Goal: Task Accomplishment & Management: Complete application form

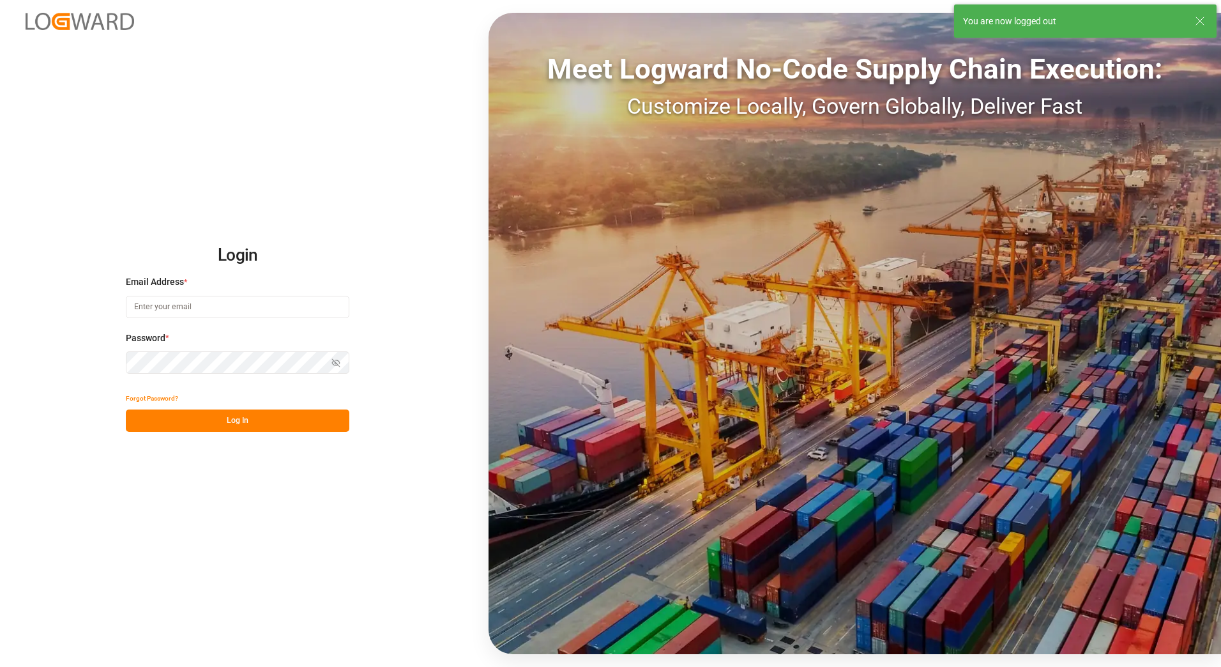
type input "[PERSON_NAME][EMAIL_ADDRESS][PERSON_NAME][DOMAIN_NAME]"
click at [284, 416] on button "Log In" at bounding box center [238, 420] width 224 height 22
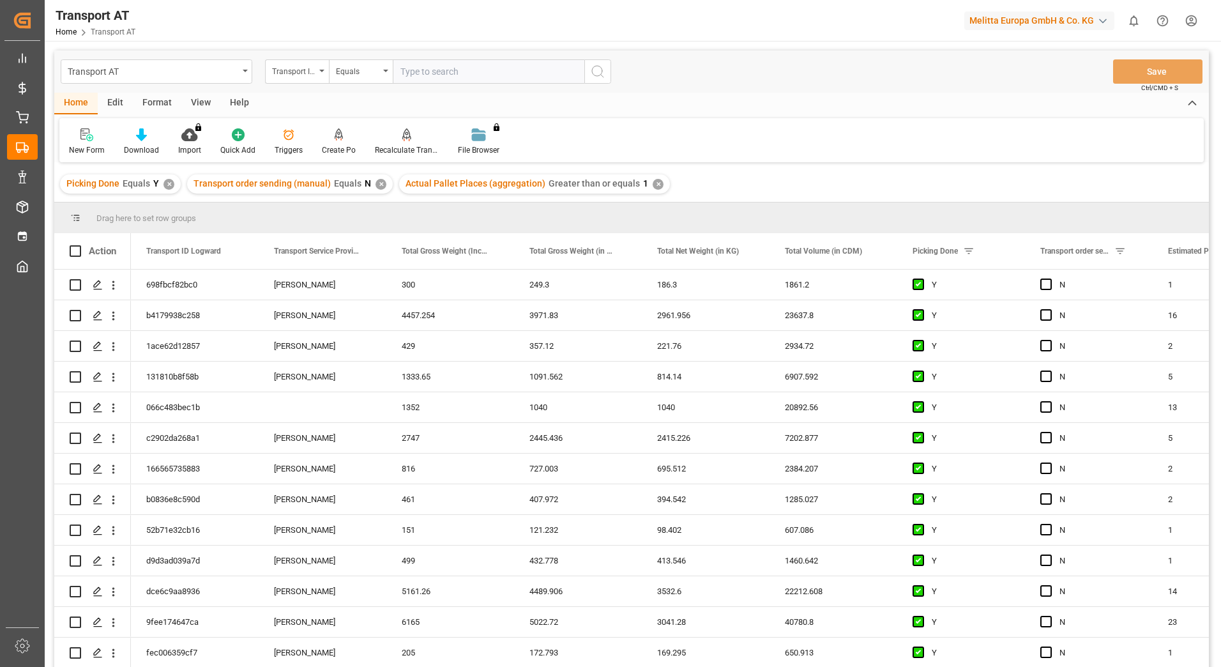
click at [192, 101] on div "View" at bounding box center [200, 104] width 39 height 22
click at [82, 143] on div "Default" at bounding box center [81, 142] width 44 height 28
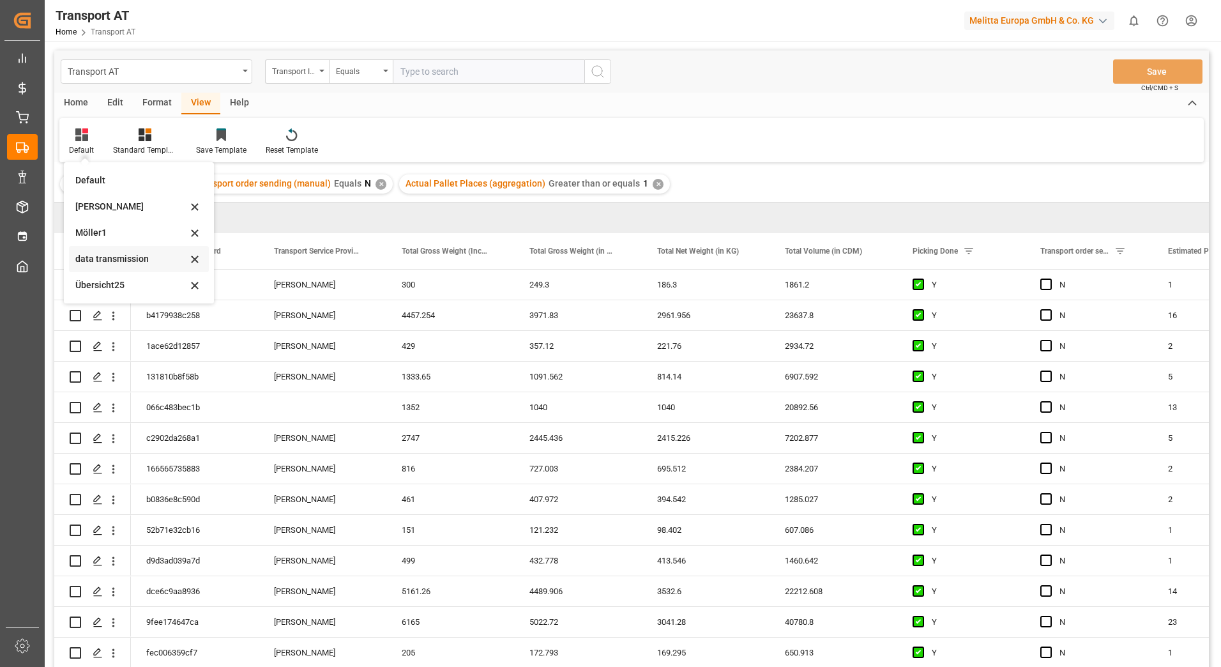
click at [131, 260] on div "data transmission" at bounding box center [131, 258] width 112 height 13
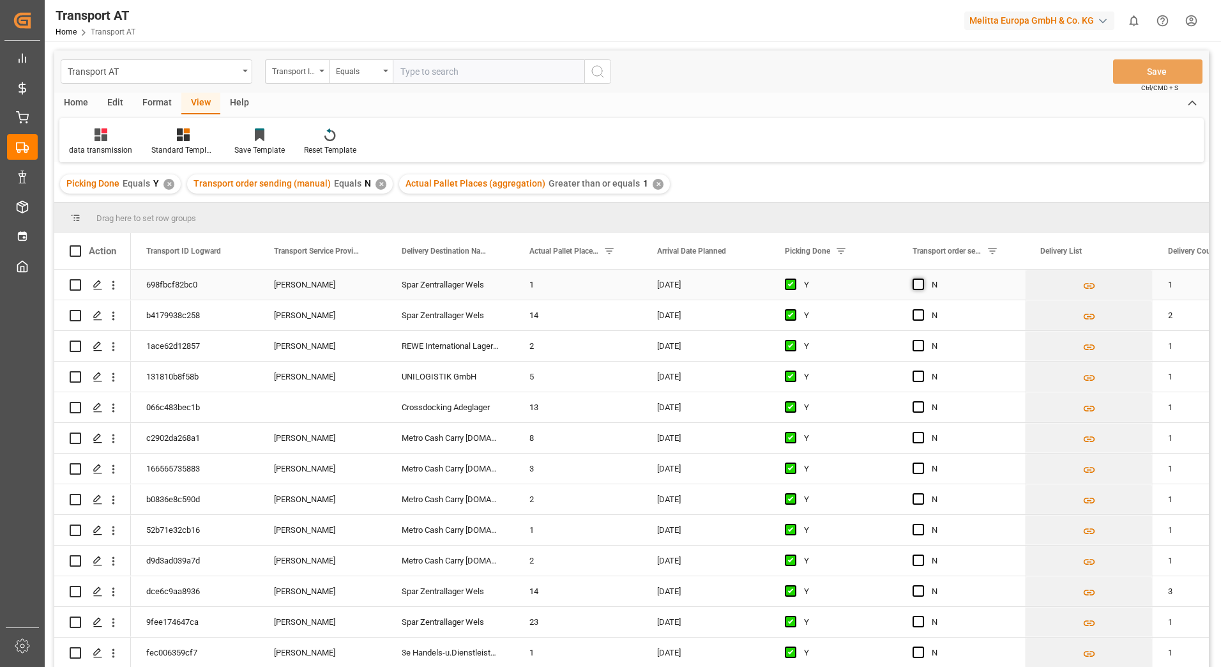
click at [919, 285] on span "Press SPACE to select this row." at bounding box center [918, 283] width 11 height 11
click at [922, 278] on input "Press SPACE to select this row." at bounding box center [922, 278] width 0 height 0
click at [920, 314] on span "Press SPACE to select this row." at bounding box center [918, 314] width 11 height 11
click at [922, 309] on input "Press SPACE to select this row." at bounding box center [922, 309] width 0 height 0
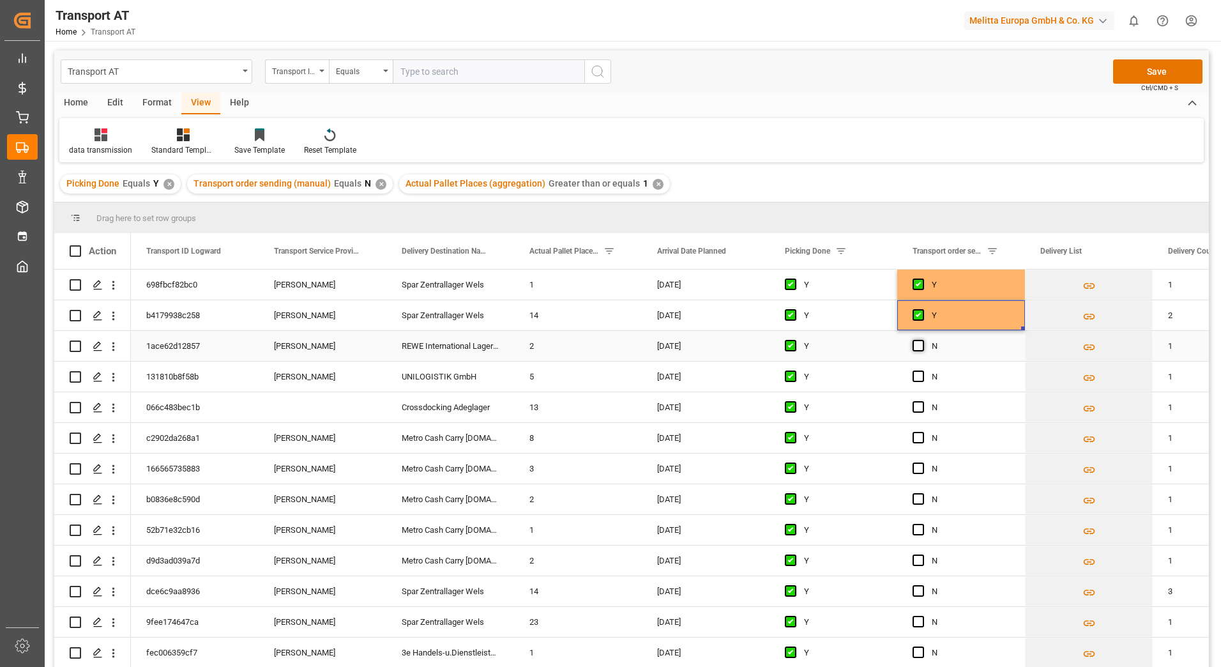
click at [916, 345] on span "Press SPACE to select this row." at bounding box center [918, 345] width 11 height 11
click at [922, 340] on input "Press SPACE to select this row." at bounding box center [922, 340] width 0 height 0
click at [919, 377] on span "Press SPACE to select this row." at bounding box center [918, 375] width 11 height 11
click at [922, 370] on input "Press SPACE to select this row." at bounding box center [922, 370] width 0 height 0
click at [921, 441] on span "Press SPACE to select this row." at bounding box center [918, 437] width 11 height 11
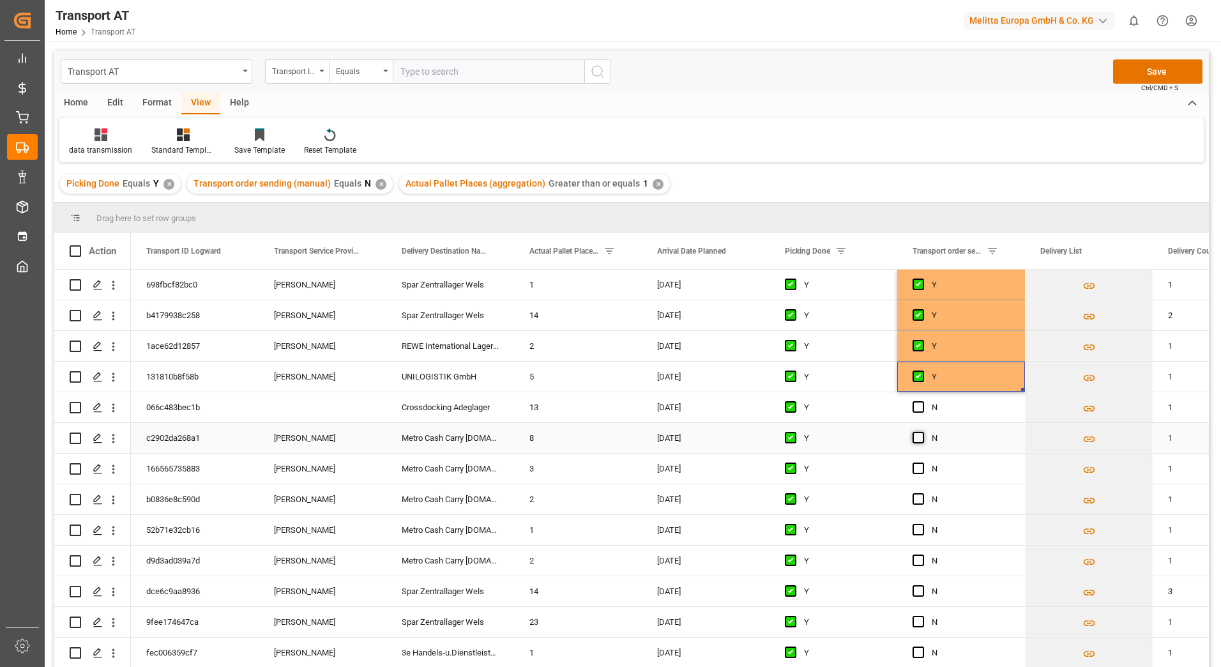
click at [922, 432] on input "Press SPACE to select this row." at bounding box center [922, 432] width 0 height 0
click at [918, 464] on span "Press SPACE to select this row." at bounding box center [918, 467] width 11 height 11
click at [922, 462] on input "Press SPACE to select this row." at bounding box center [922, 462] width 0 height 0
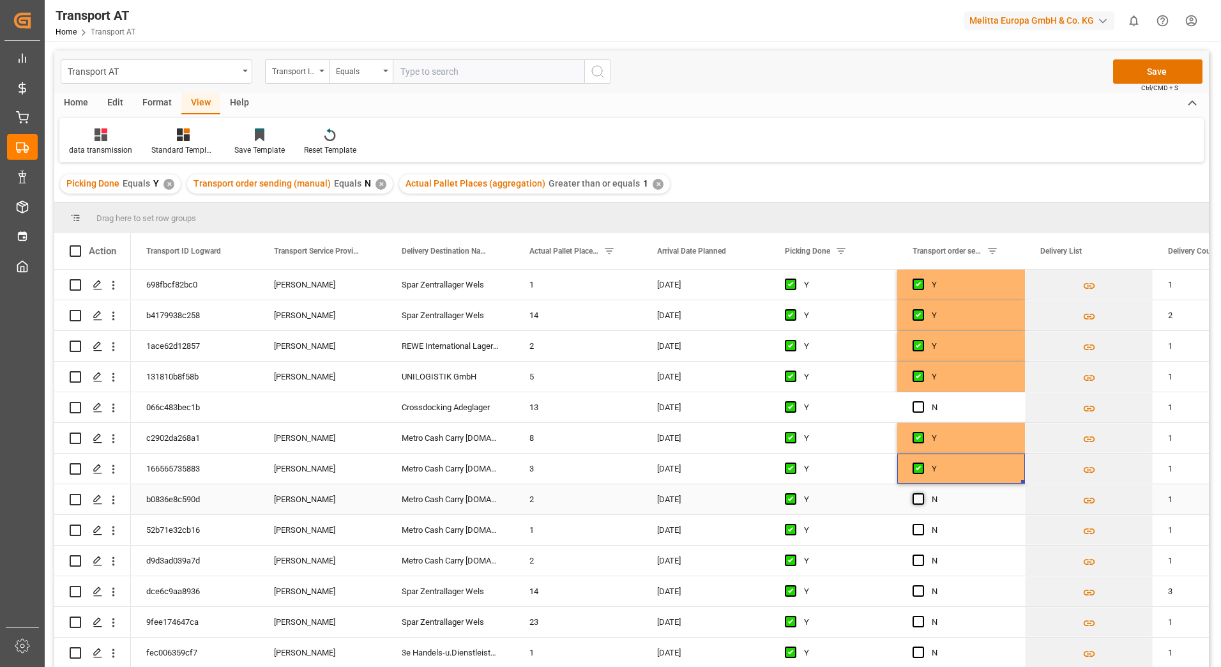
click at [919, 497] on span "Press SPACE to select this row." at bounding box center [918, 498] width 11 height 11
click at [922, 493] on input "Press SPACE to select this row." at bounding box center [922, 493] width 0 height 0
click at [918, 528] on span "Press SPACE to select this row." at bounding box center [918, 529] width 11 height 11
click at [922, 524] on input "Press SPACE to select this row." at bounding box center [922, 524] width 0 height 0
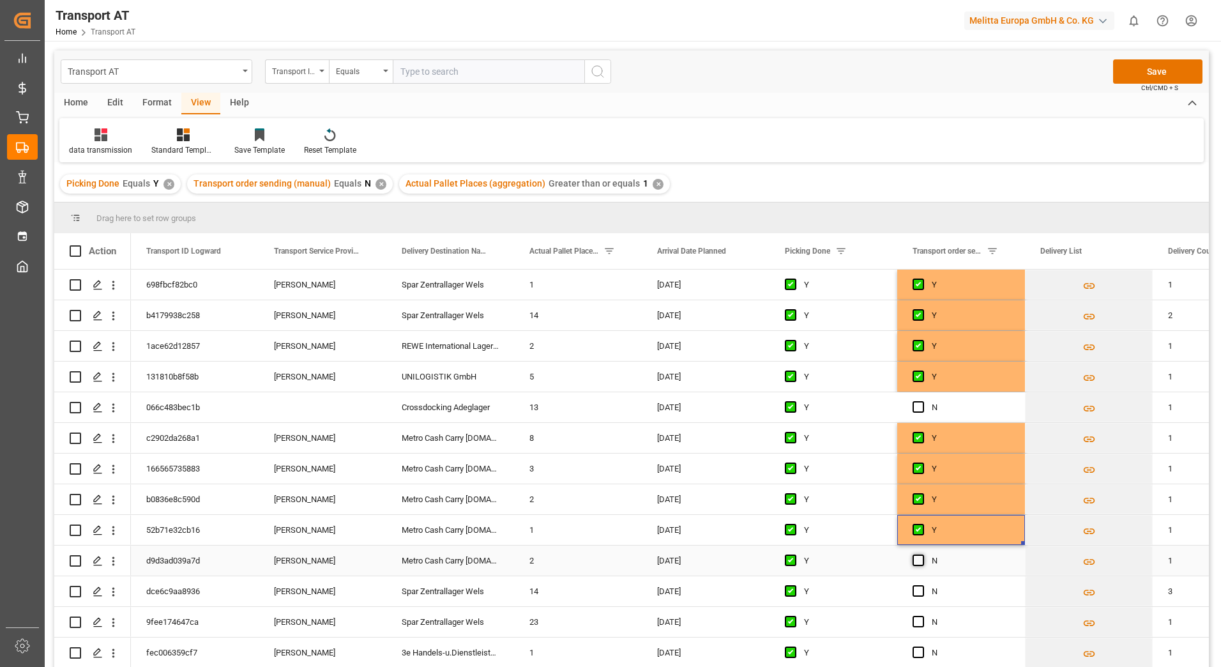
click at [922, 559] on span "Press SPACE to select this row." at bounding box center [918, 559] width 11 height 11
click at [922, 554] on input "Press SPACE to select this row." at bounding box center [922, 554] width 0 height 0
click at [917, 591] on span "Press SPACE to select this row." at bounding box center [918, 590] width 11 height 11
click at [922, 585] on input "Press SPACE to select this row." at bounding box center [922, 585] width 0 height 0
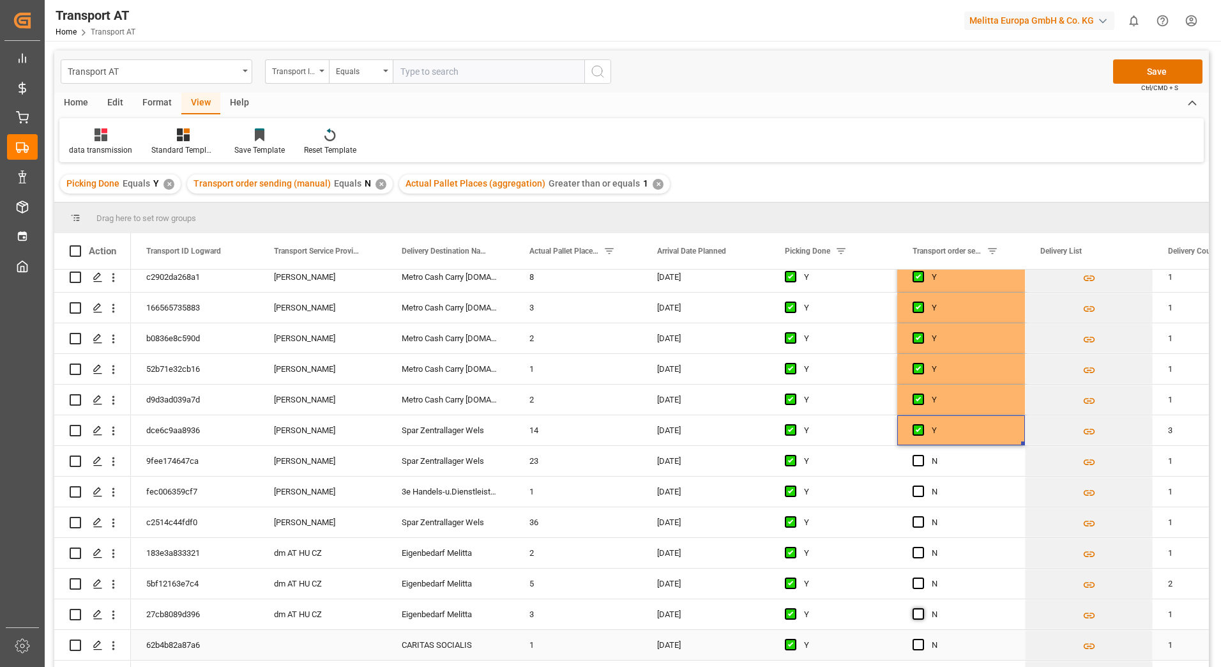
scroll to position [255, 0]
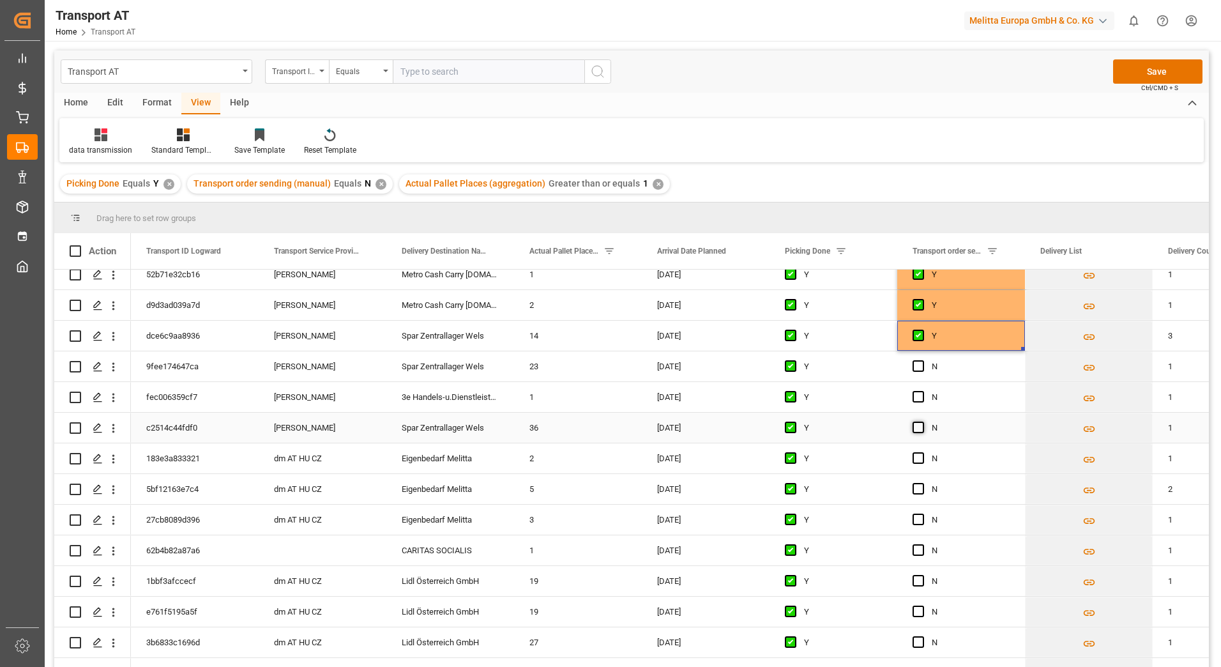
click at [917, 427] on span "Press SPACE to select this row." at bounding box center [918, 426] width 11 height 11
click at [922, 421] on input "Press SPACE to select this row." at bounding box center [922, 421] width 0 height 0
click at [919, 394] on span "Press SPACE to select this row." at bounding box center [918, 396] width 11 height 11
click at [922, 391] on input "Press SPACE to select this row." at bounding box center [922, 391] width 0 height 0
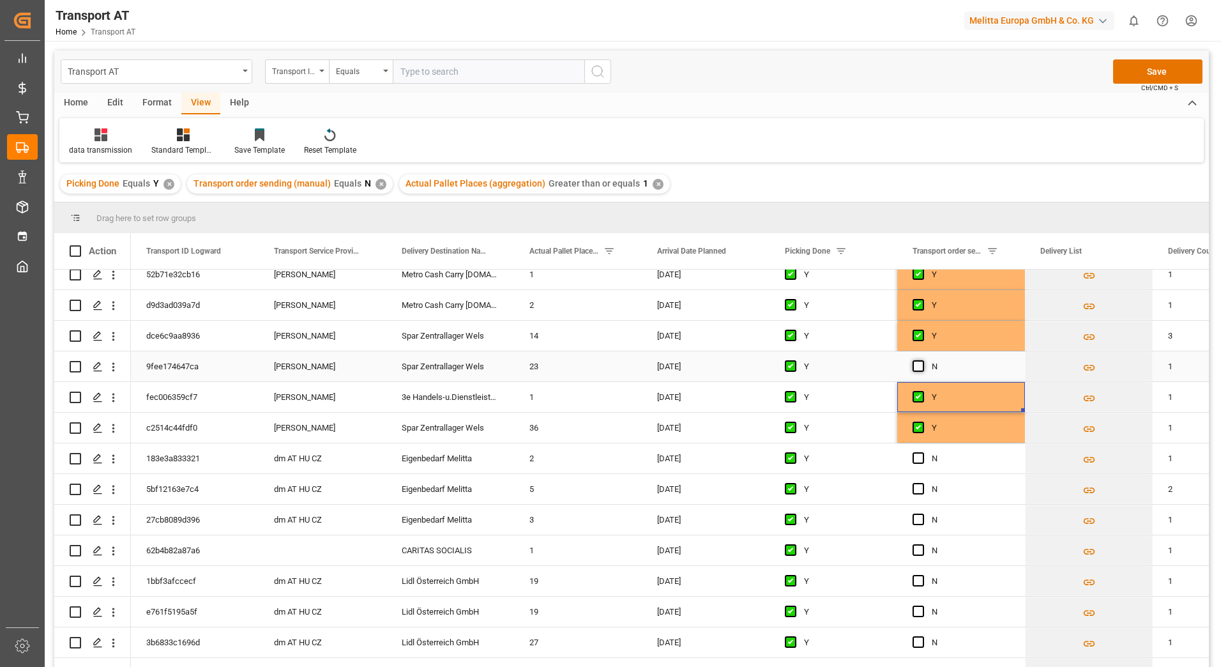
click at [919, 365] on span "Press SPACE to select this row." at bounding box center [918, 365] width 11 height 11
click at [922, 360] on input "Press SPACE to select this row." at bounding box center [922, 360] width 0 height 0
click at [1144, 72] on button "Save" at bounding box center [1157, 71] width 89 height 24
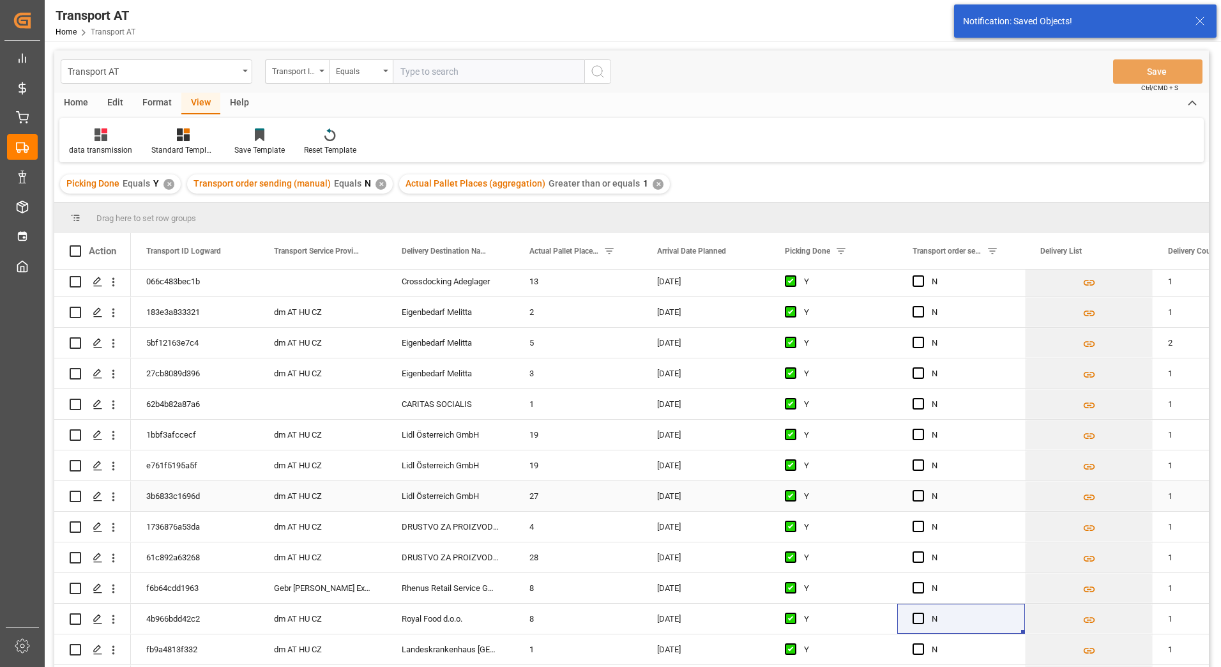
scroll to position [0, 0]
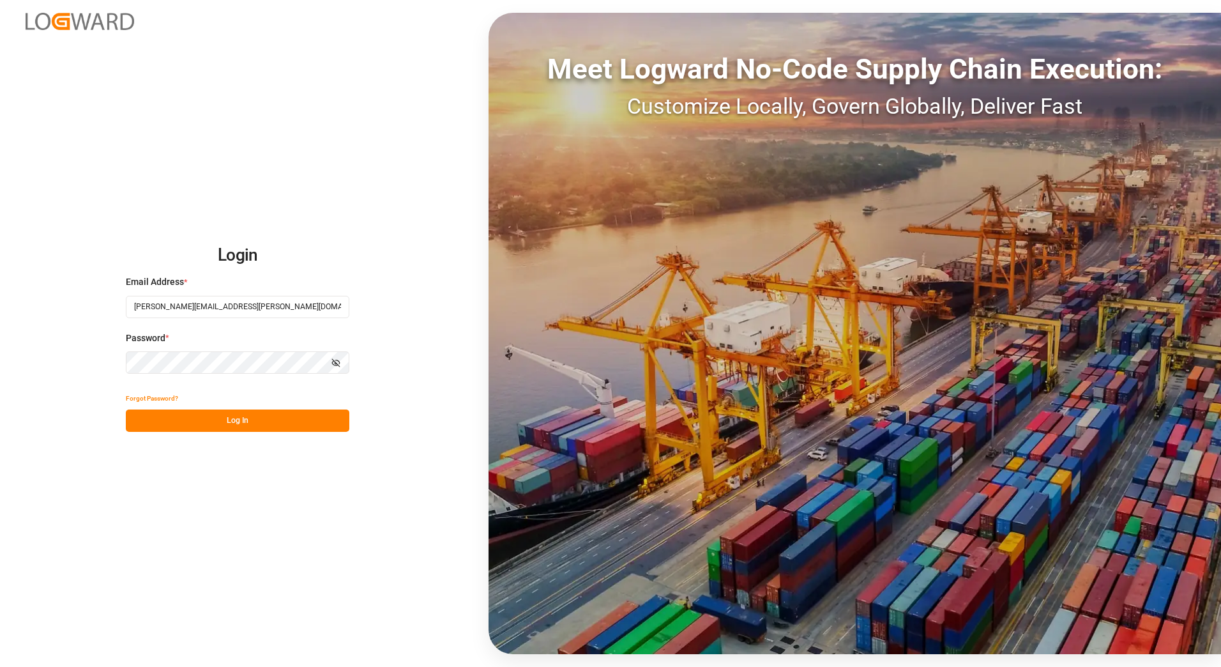
click at [227, 428] on button "Log In" at bounding box center [238, 420] width 224 height 22
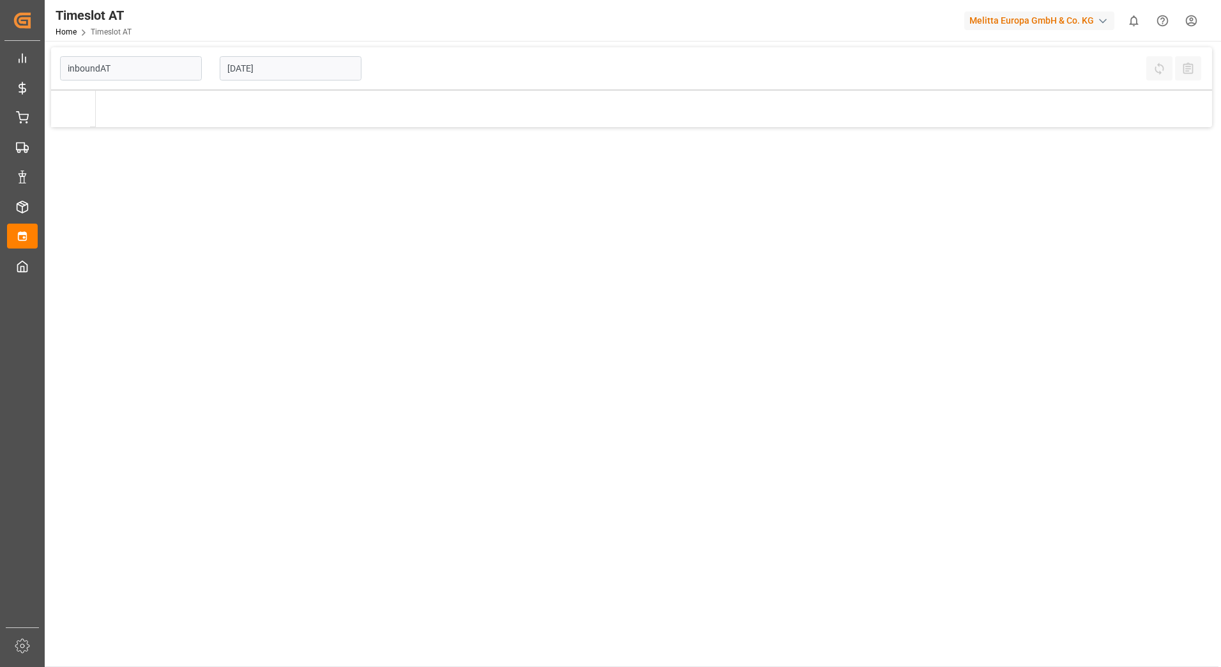
type input "Inbound AT"
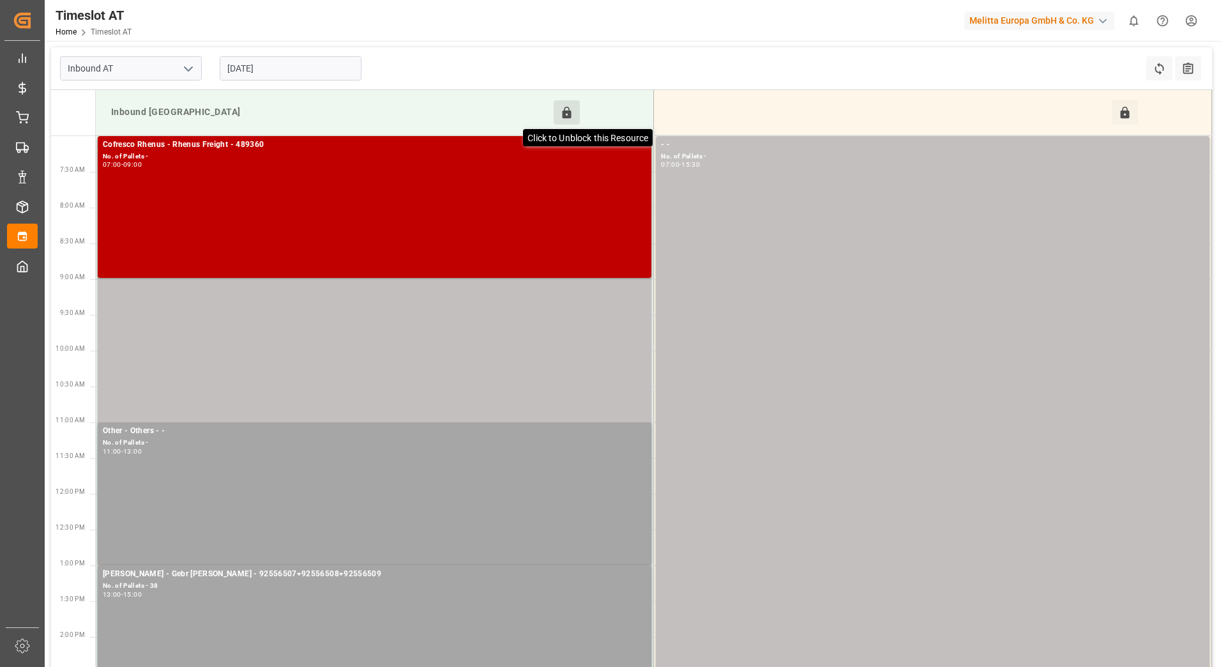
click at [570, 110] on icon at bounding box center [566, 112] width 13 height 13
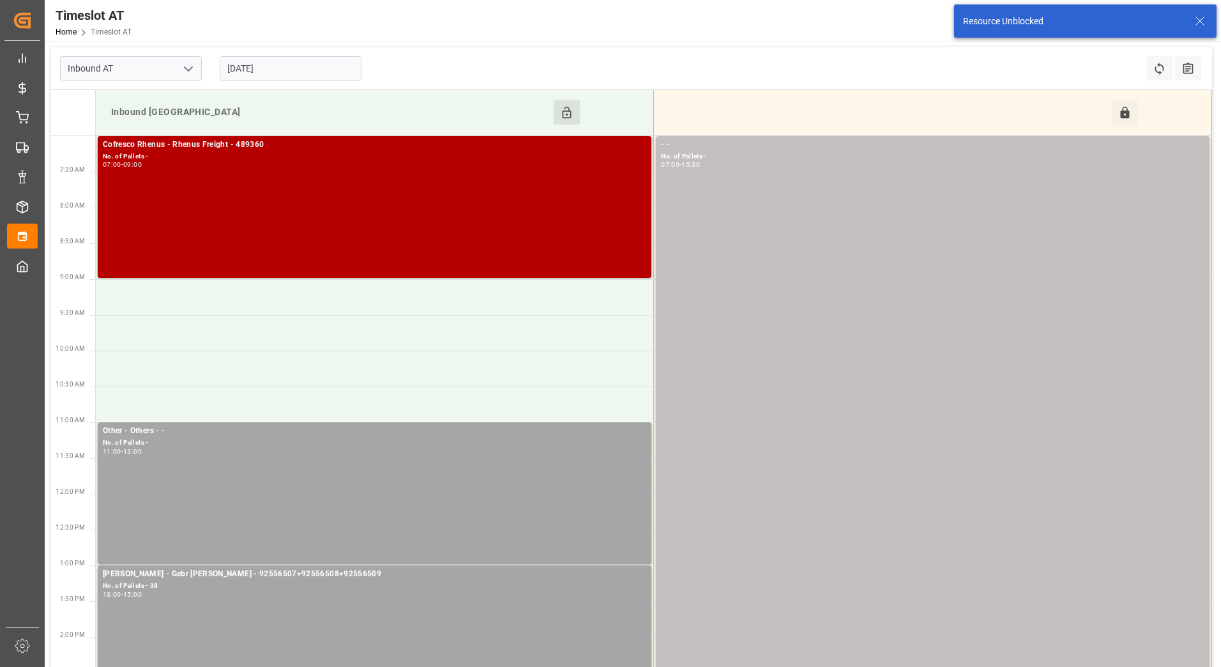
click at [505, 168] on div "07:00 - 09:00" at bounding box center [374, 165] width 543 height 7
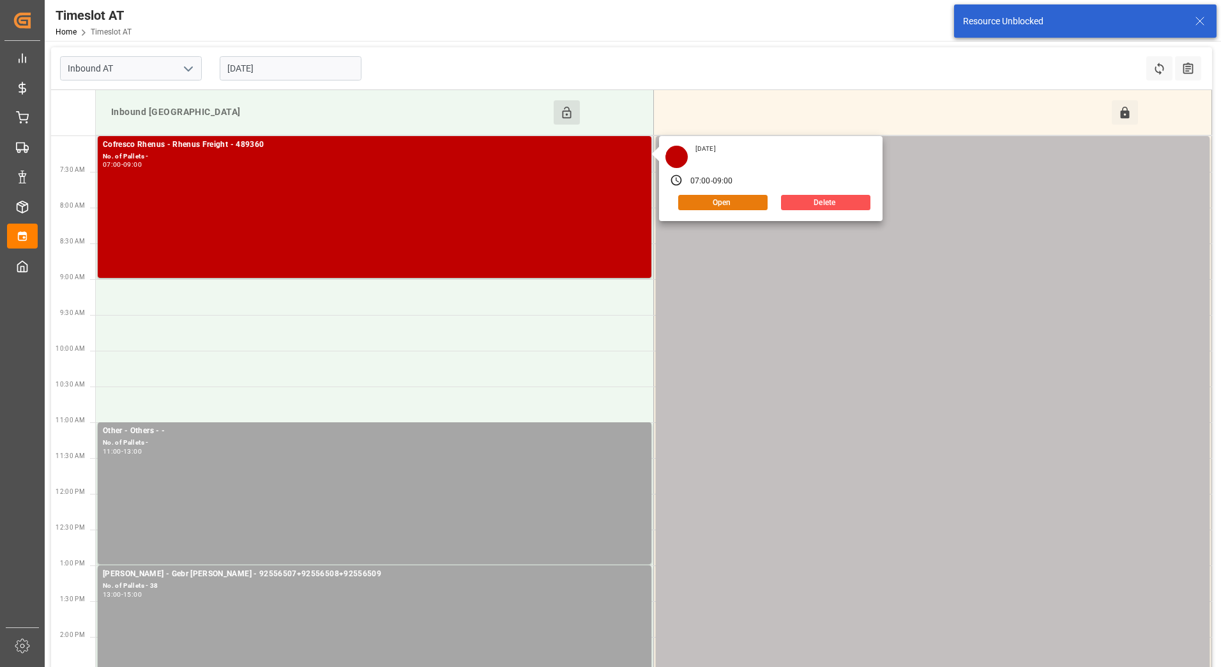
click at [708, 199] on button "Open" at bounding box center [722, 202] width 89 height 15
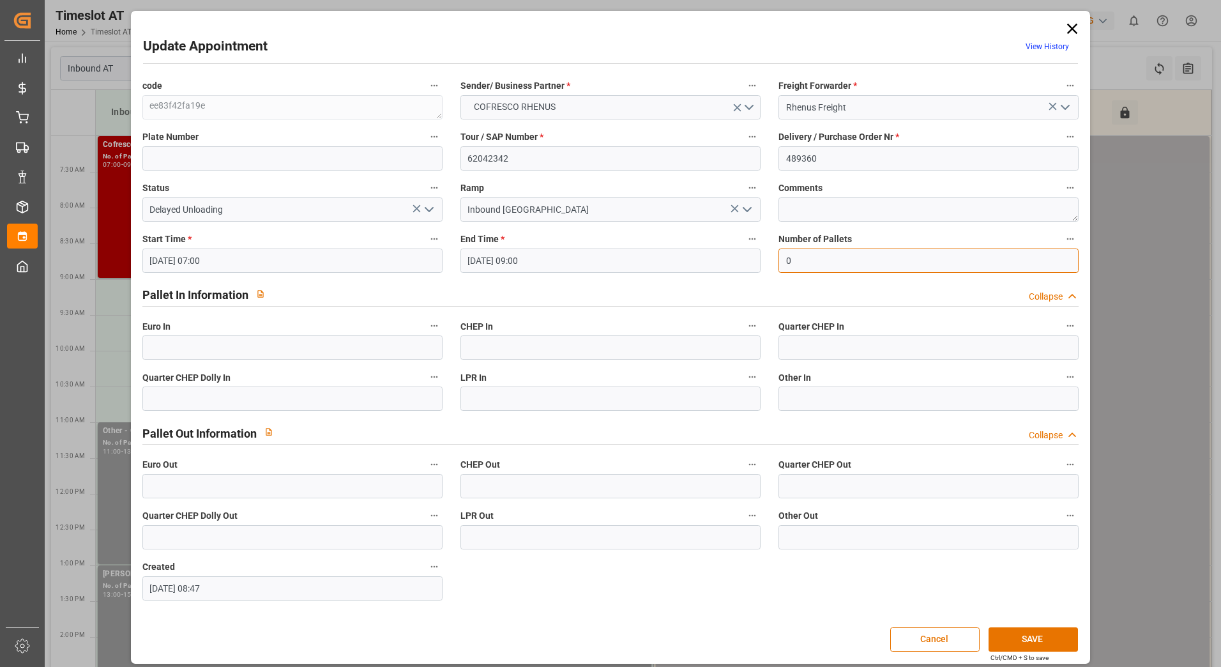
click at [813, 259] on input "0" at bounding box center [928, 260] width 300 height 24
type input "60"
click at [251, 357] on input "text" at bounding box center [292, 347] width 300 height 24
type input "60"
click at [424, 213] on icon "open menu" at bounding box center [428, 209] width 15 height 15
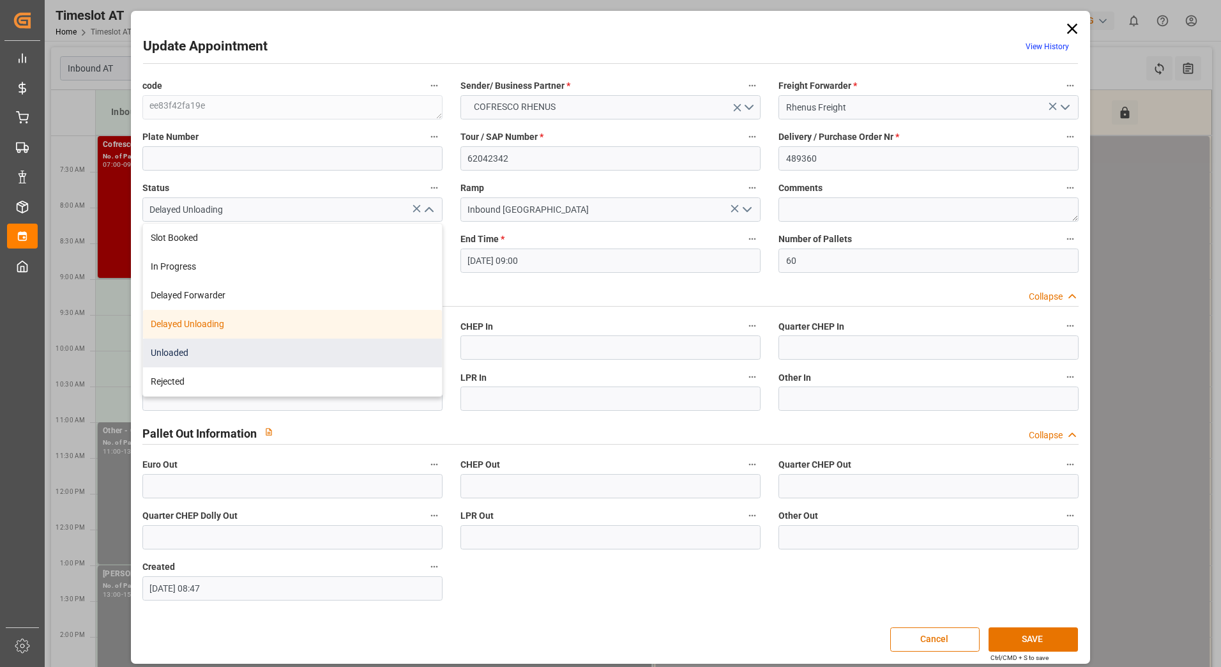
click at [309, 351] on div "Unloaded" at bounding box center [292, 352] width 299 height 29
type input "Unloaded"
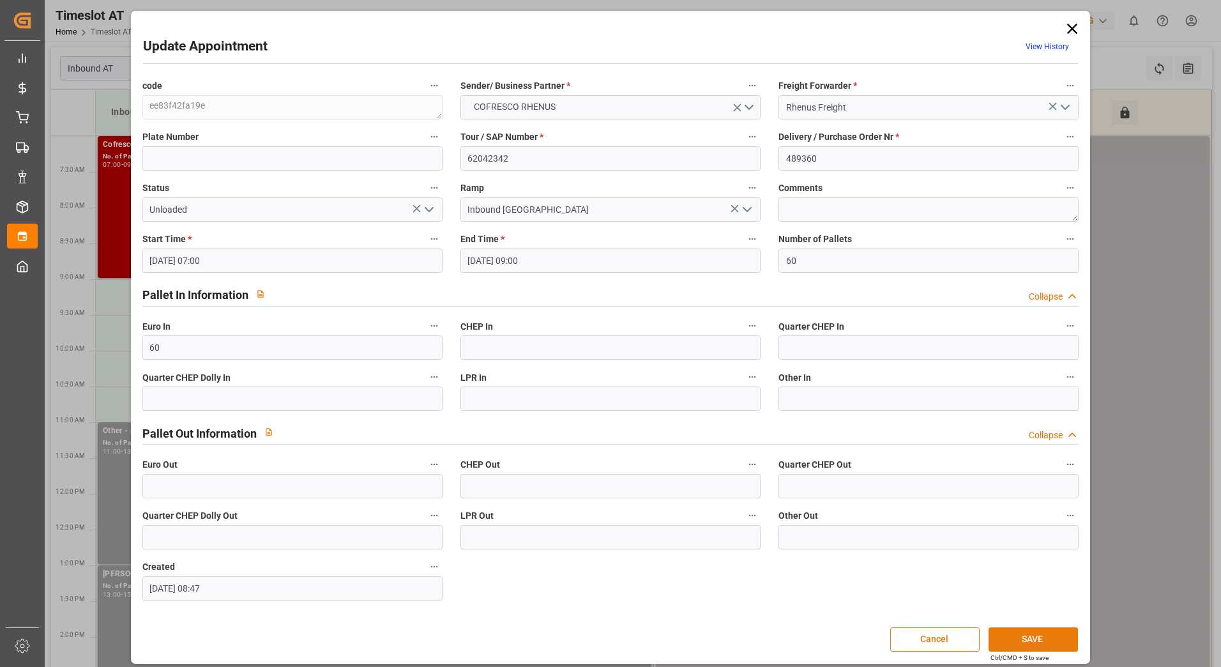
click at [1042, 635] on button "SAVE" at bounding box center [1033, 639] width 89 height 24
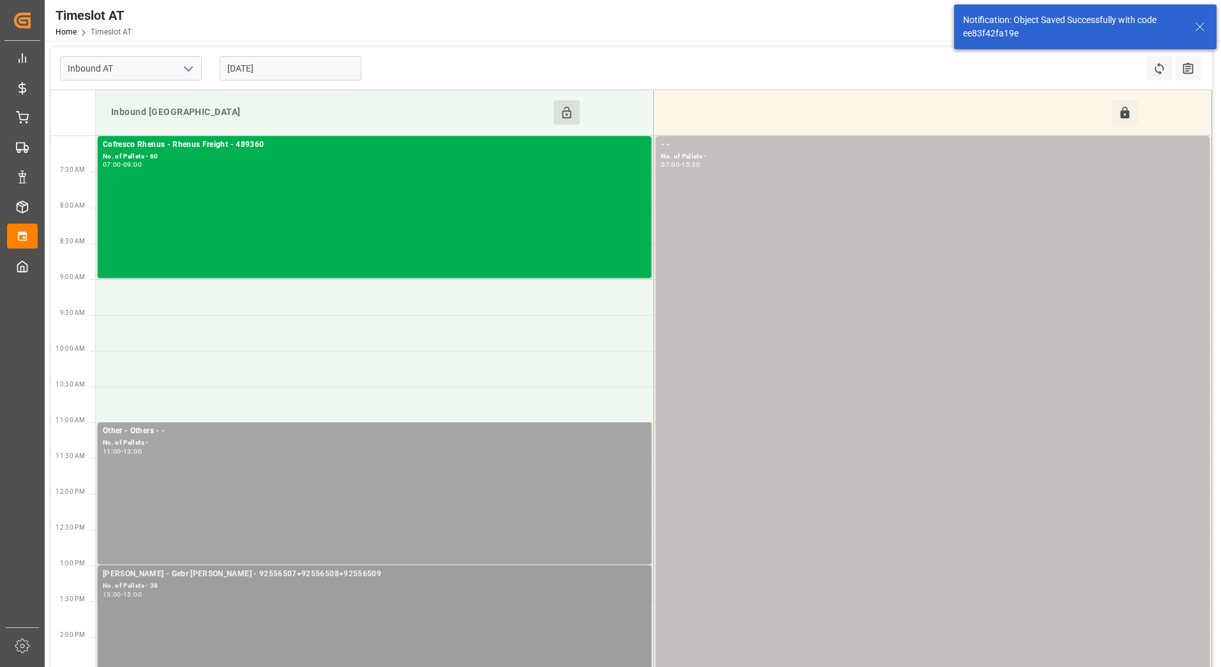
click at [527, 582] on div "No. of Pallets - 38" at bounding box center [374, 586] width 543 height 11
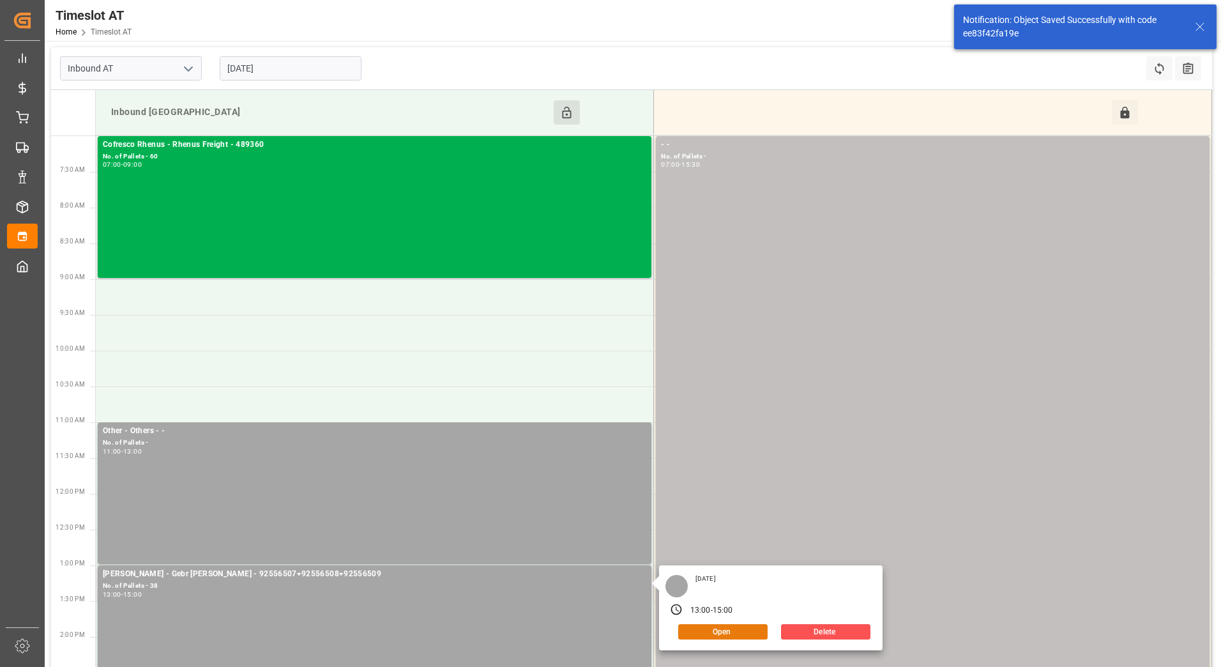
click at [711, 628] on button "Open" at bounding box center [722, 631] width 89 height 15
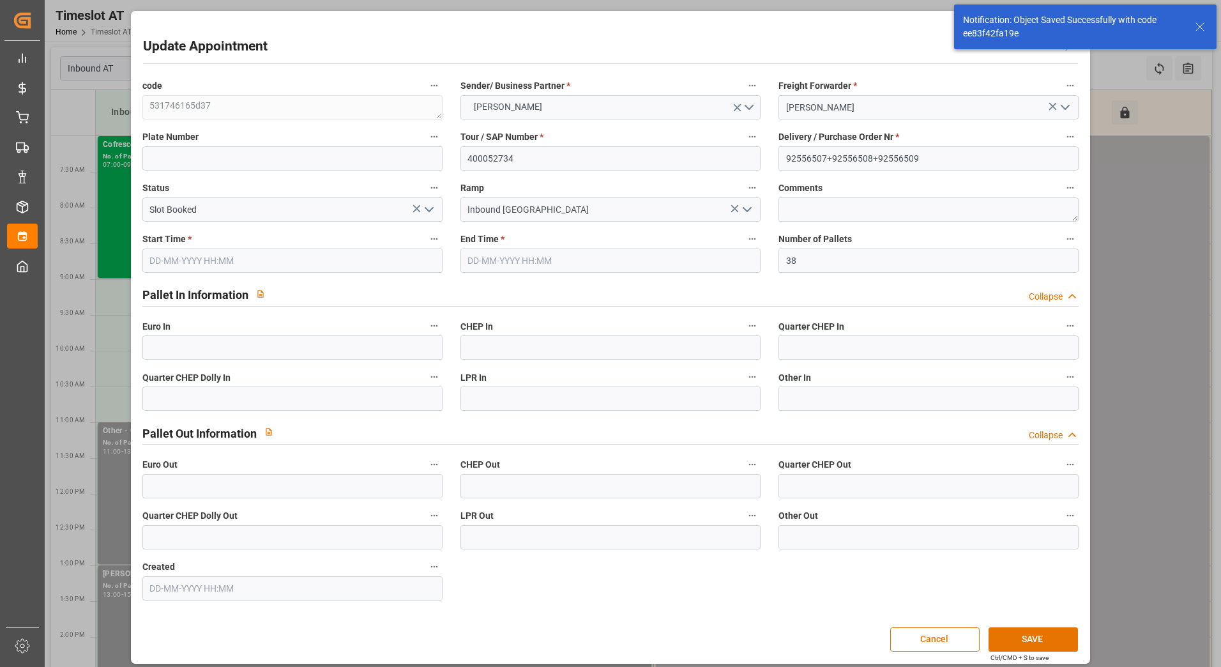
type input "[DATE] 13:00"
type input "[DATE] 15:00"
type input "[DATE] 08:56"
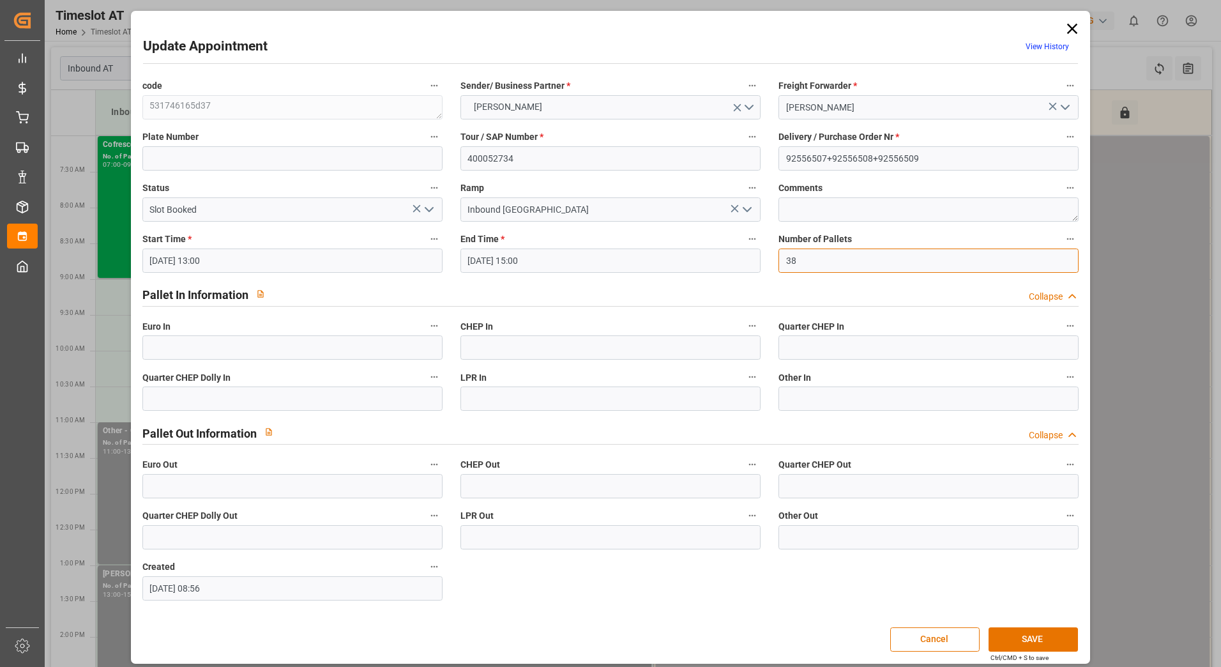
click at [814, 259] on input "38" at bounding box center [928, 260] width 300 height 24
type input "3"
type input "42"
click at [301, 346] on input "text" at bounding box center [292, 347] width 300 height 24
type input "42"
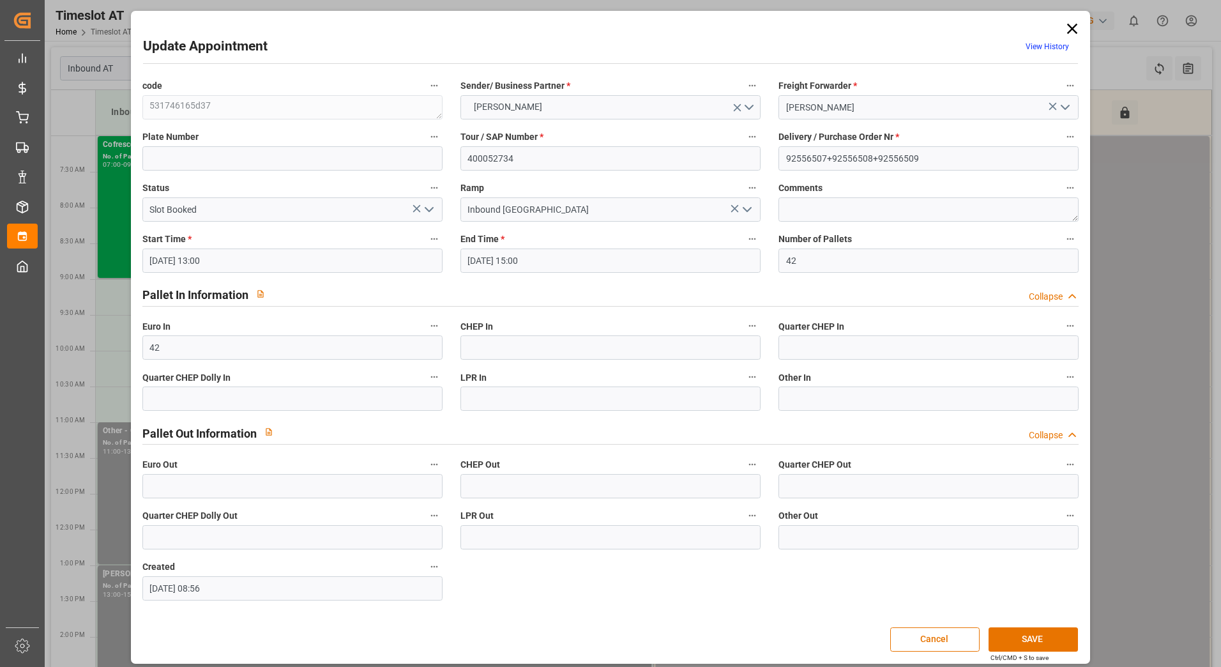
click at [431, 208] on polyline "open menu" at bounding box center [429, 210] width 8 height 4
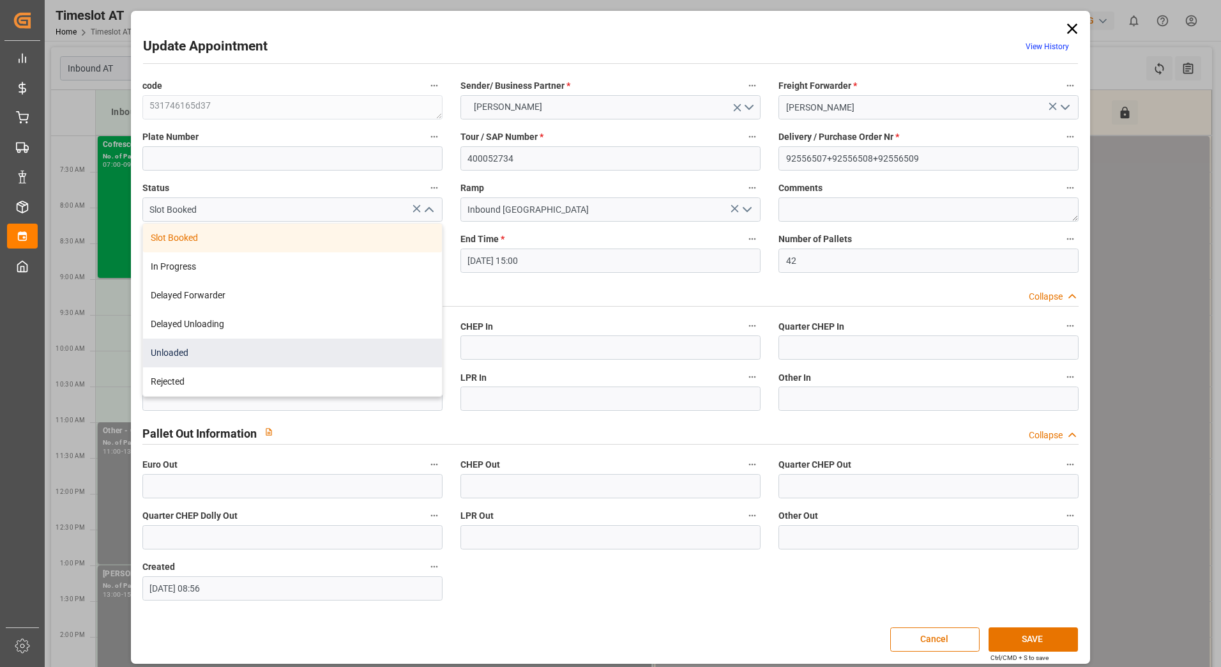
click at [285, 350] on div "Unloaded" at bounding box center [292, 352] width 299 height 29
type input "Unloaded"
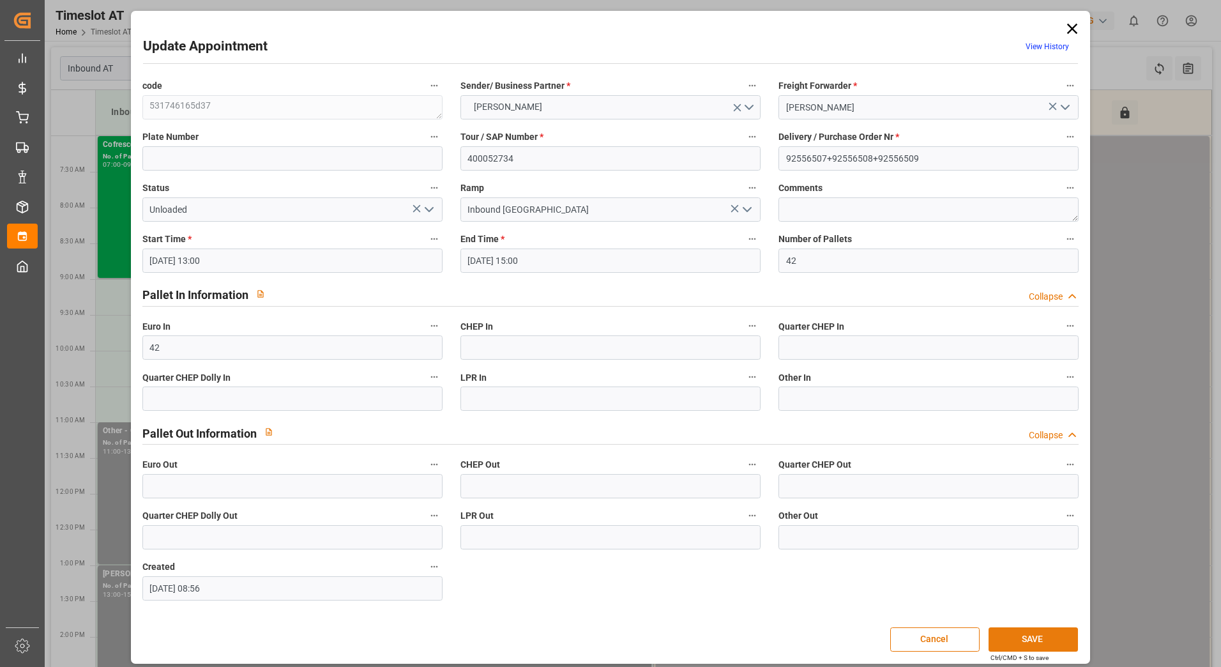
click at [1027, 639] on button "SAVE" at bounding box center [1033, 639] width 89 height 24
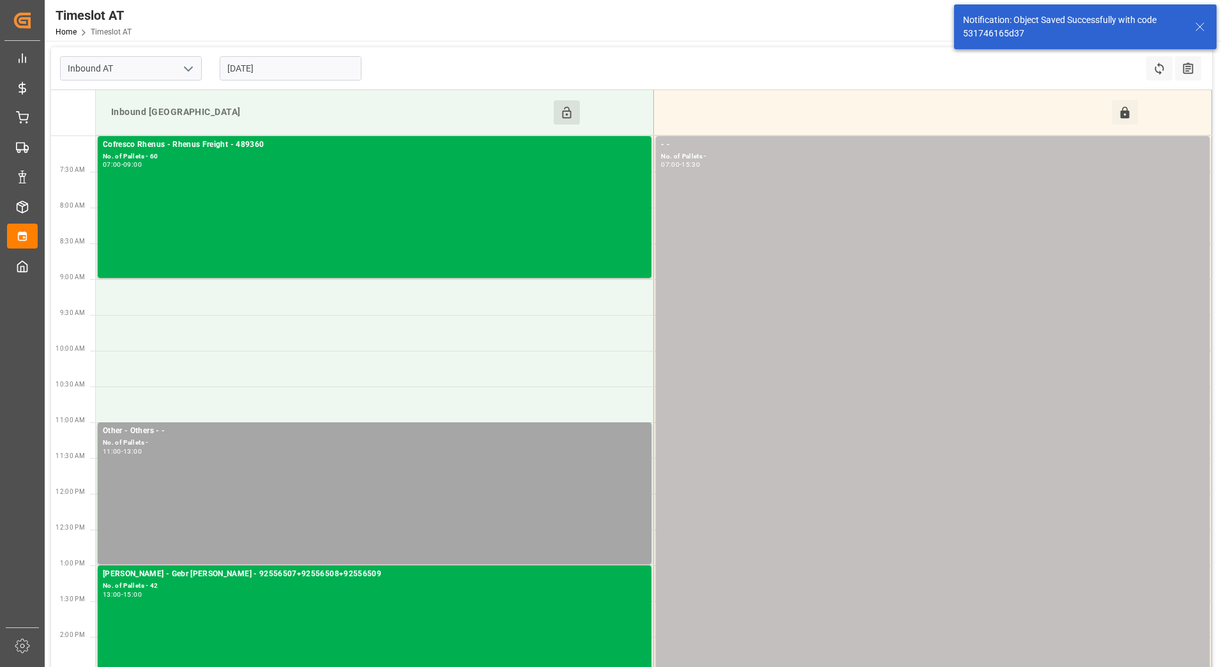
click at [312, 62] on input "[DATE]" at bounding box center [291, 68] width 142 height 24
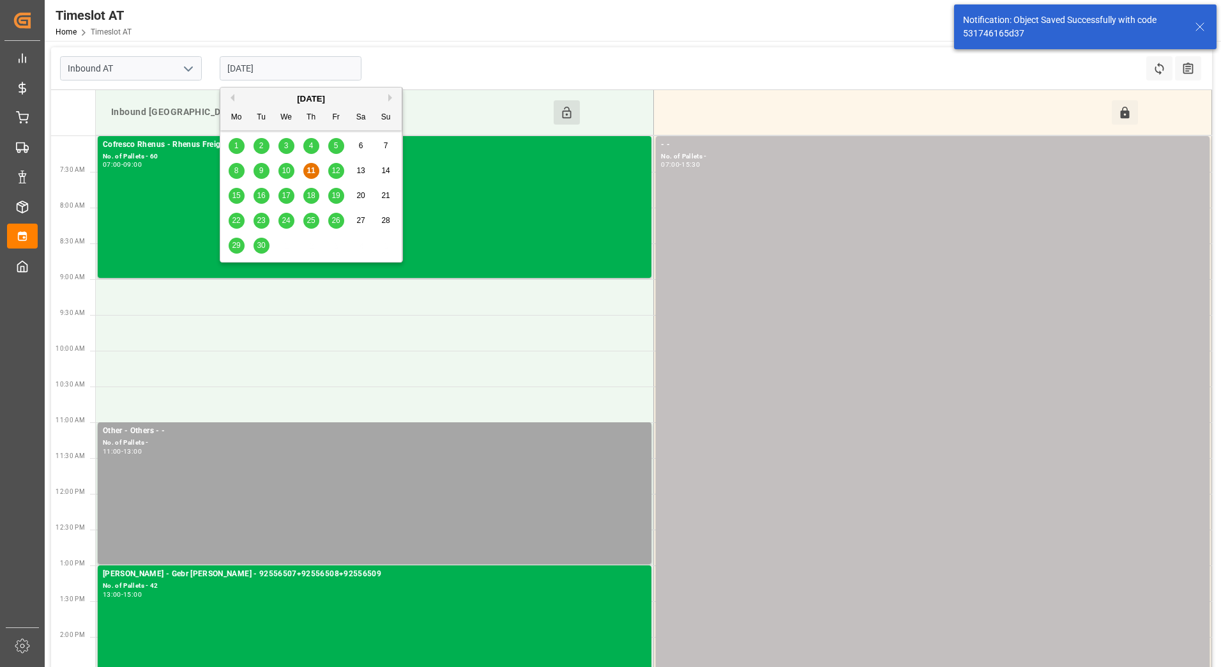
click at [333, 167] on span "12" at bounding box center [335, 170] width 8 height 9
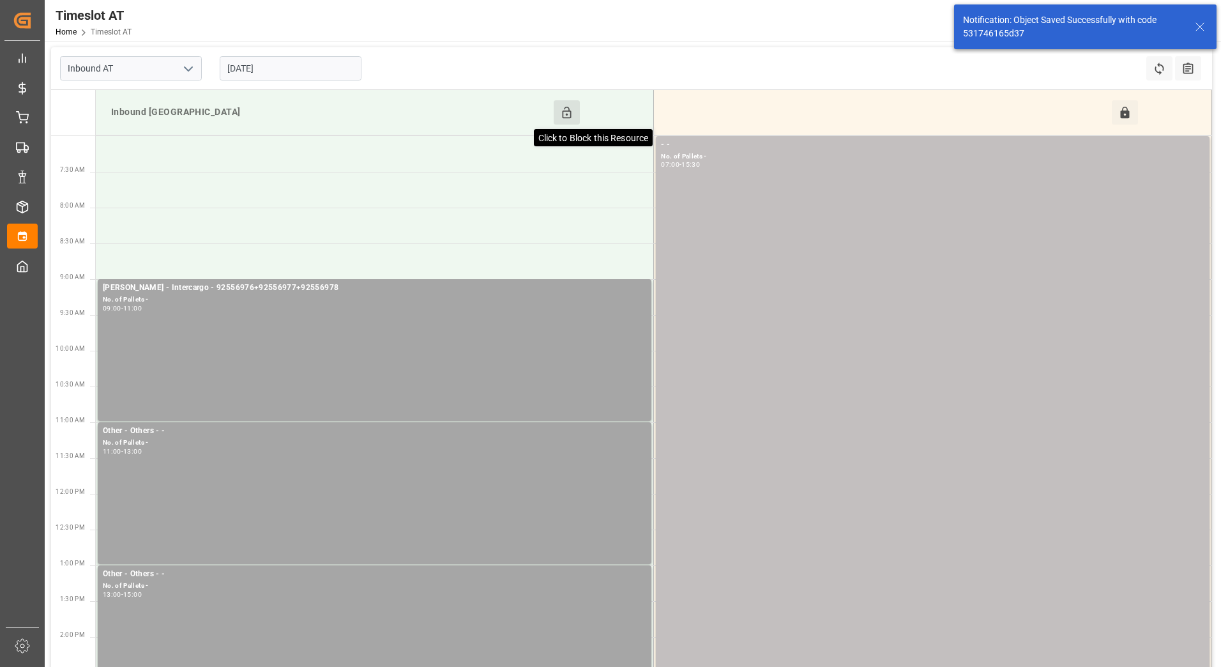
click at [570, 111] on icon at bounding box center [567, 112] width 9 height 11
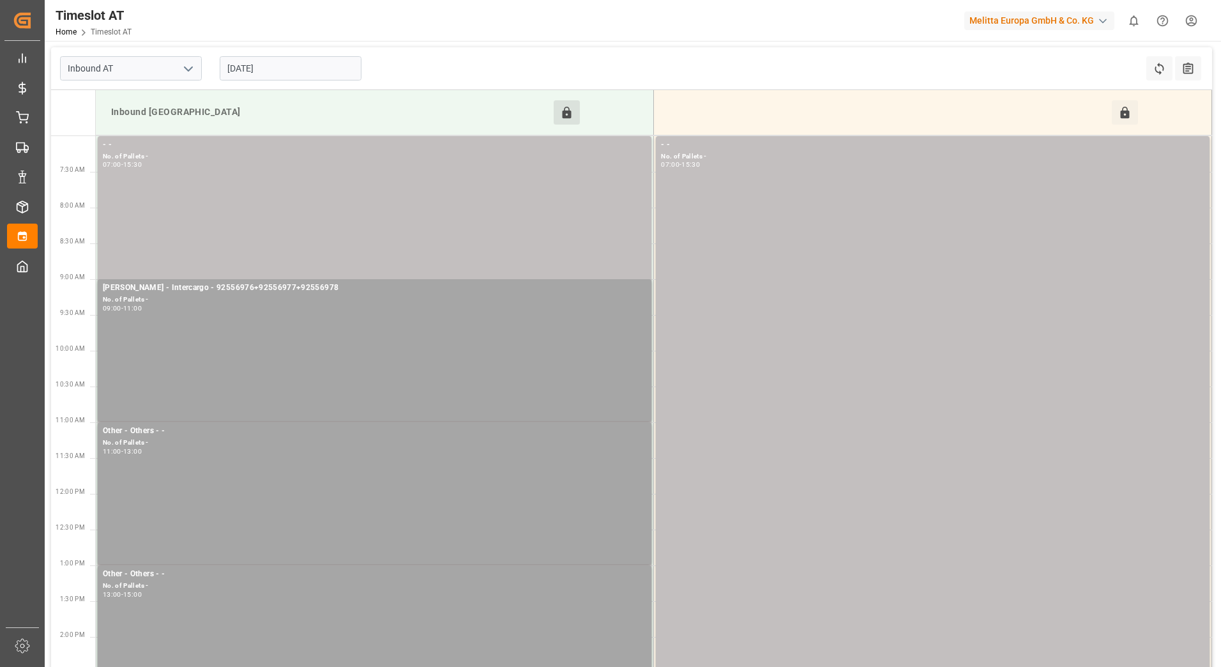
click at [305, 67] on input "[DATE]" at bounding box center [291, 68] width 142 height 24
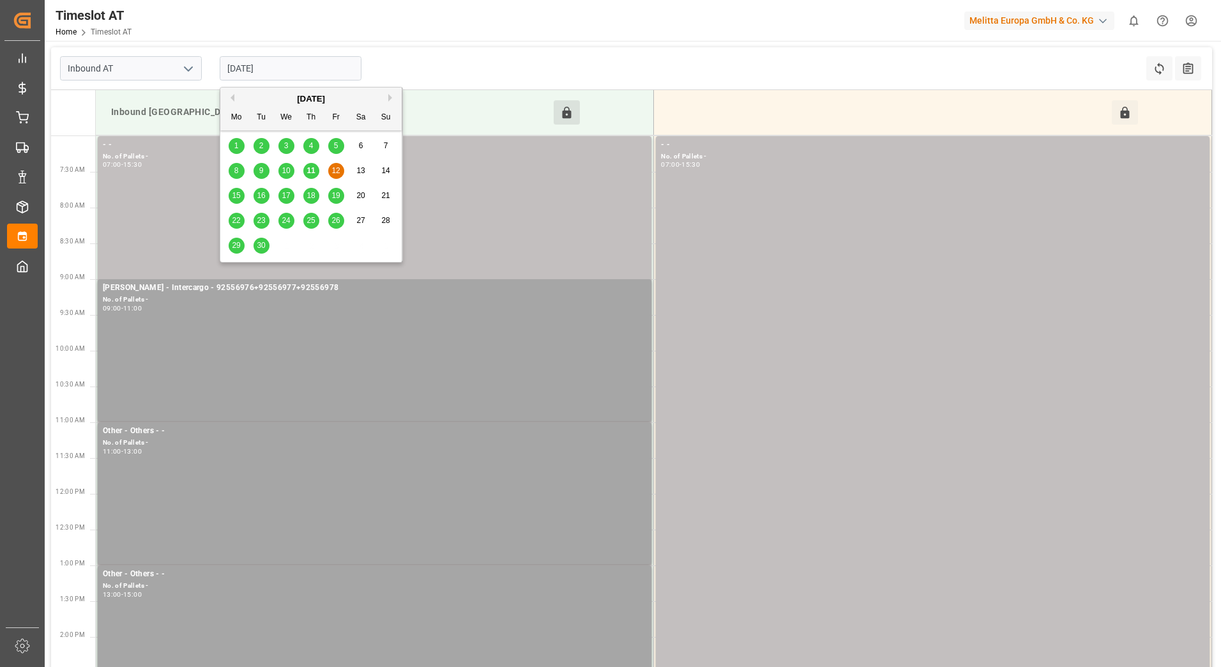
click at [236, 195] on span "15" at bounding box center [236, 195] width 8 height 9
type input "[DATE]"
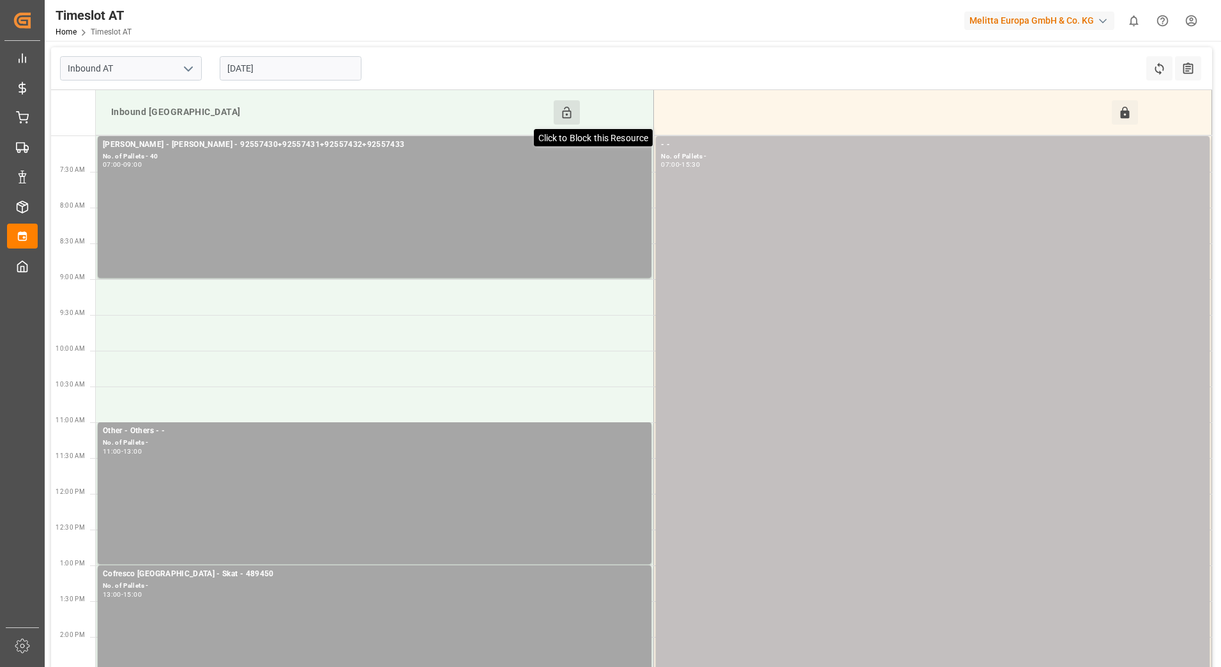
click at [565, 113] on icon at bounding box center [566, 112] width 13 height 13
